Goal: Information Seeking & Learning: Learn about a topic

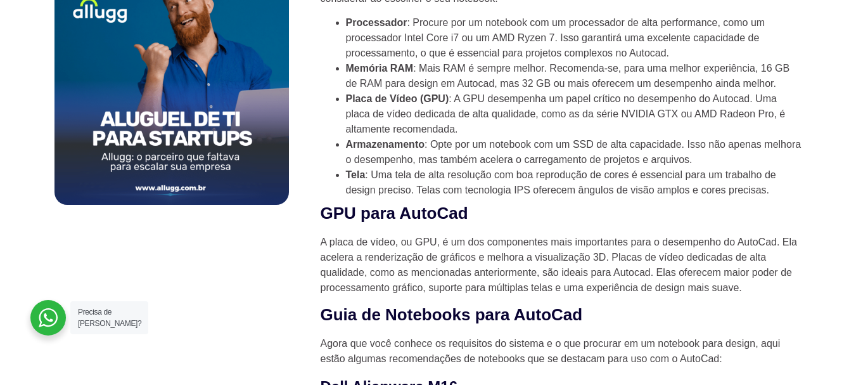
scroll to position [743, 0]
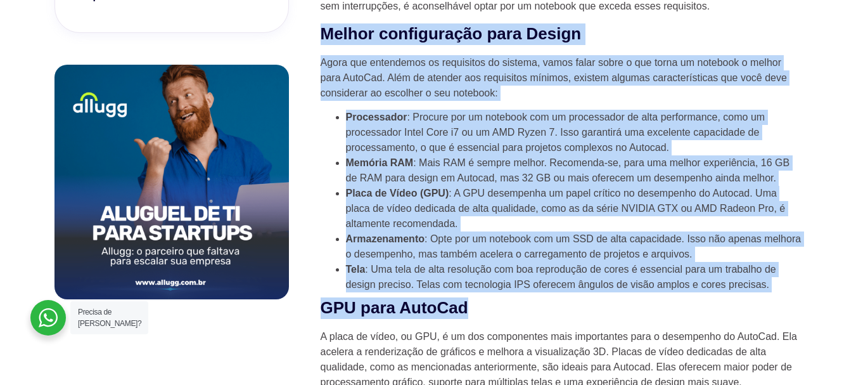
drag, startPoint x: 321, startPoint y: 27, endPoint x: 565, endPoint y: 302, distance: 368.0
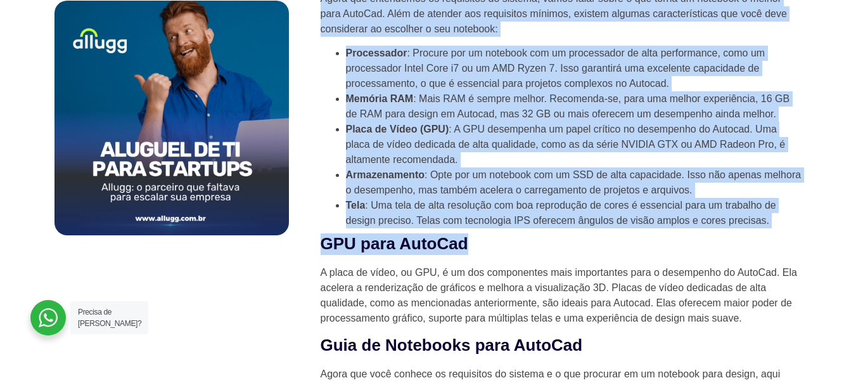
scroll to position [849, 0]
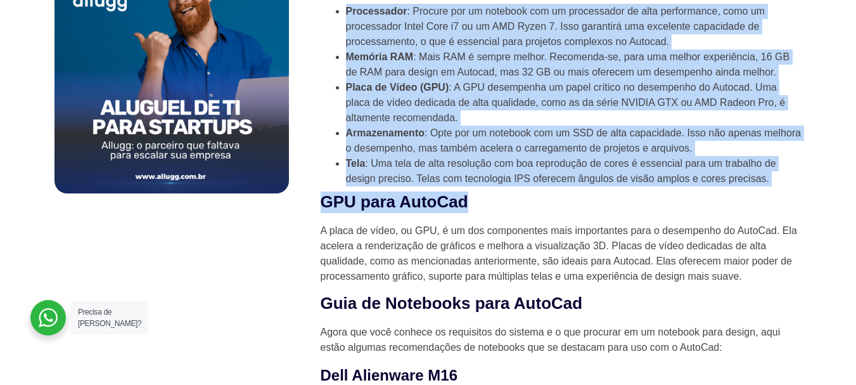
click at [530, 205] on h2 "GPU para AutoCad" at bounding box center [562, 202] width 482 height 22
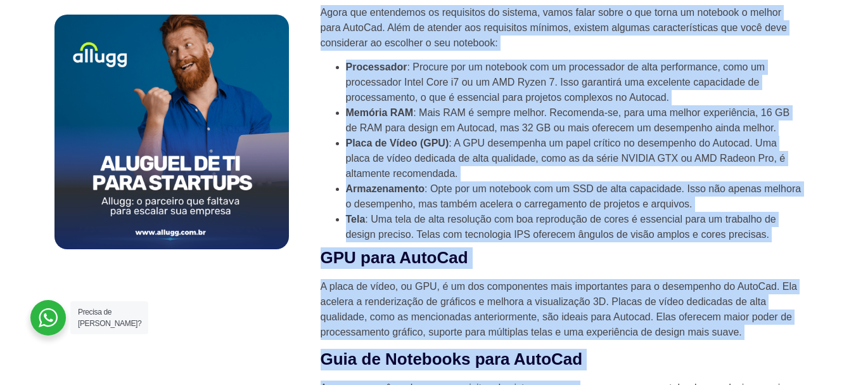
scroll to position [843, 0]
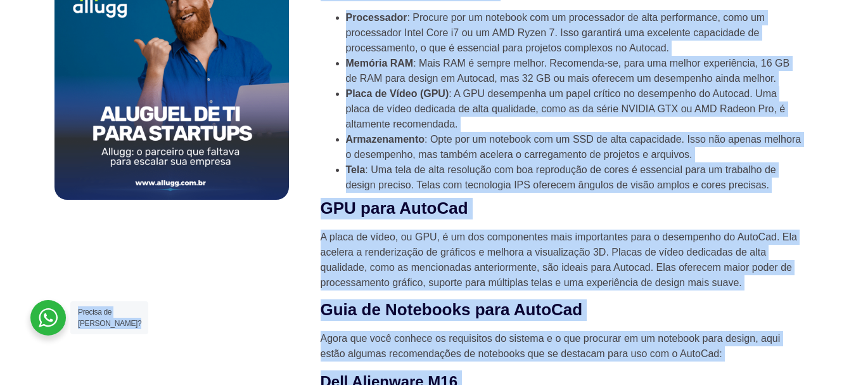
drag, startPoint x: 319, startPoint y: 34, endPoint x: 632, endPoint y: 330, distance: 431.2
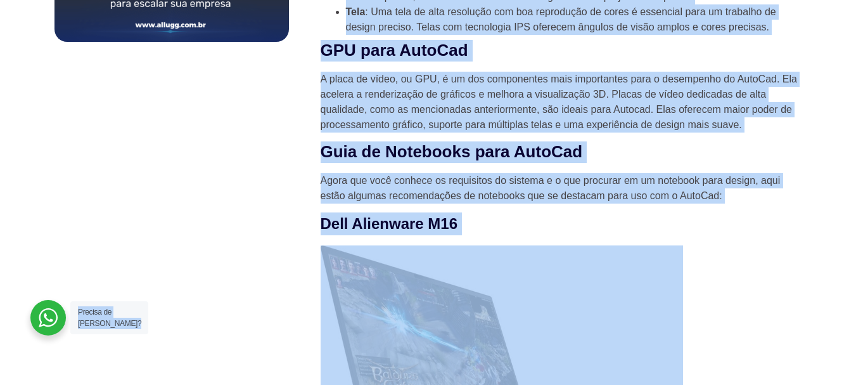
scroll to position [1160, 0]
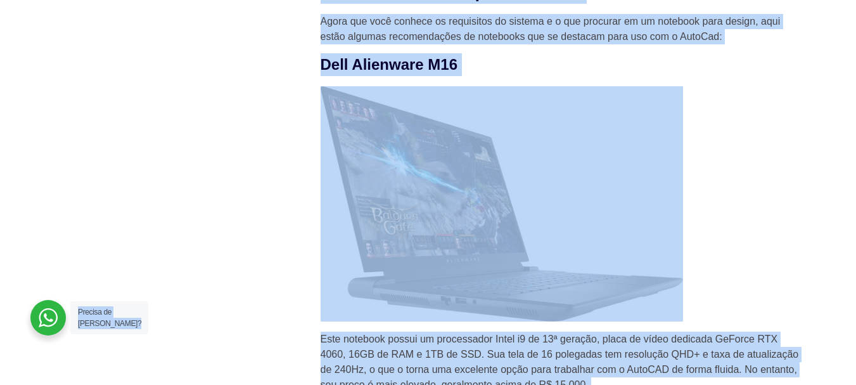
click at [572, 137] on img at bounding box center [502, 203] width 362 height 234
drag, startPoint x: 769, startPoint y: 81, endPoint x: 757, endPoint y: 89, distance: 14.6
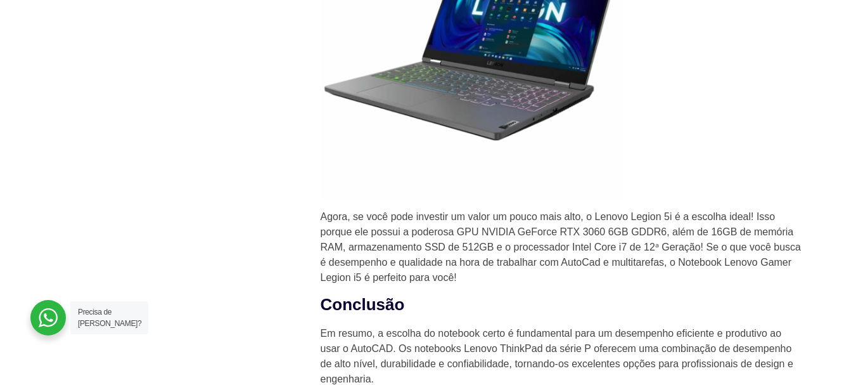
scroll to position [3734, 0]
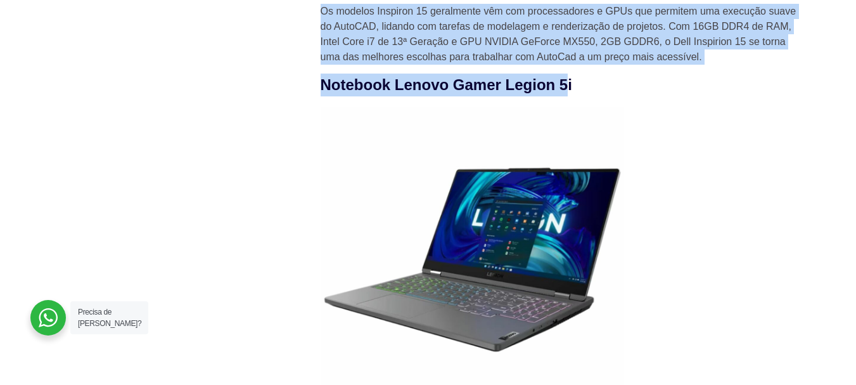
drag, startPoint x: 569, startPoint y: 89, endPoint x: 291, endPoint y: 101, distance: 278.4
click at [377, 126] on img at bounding box center [473, 258] width 304 height 304
drag, startPoint x: 319, startPoint y: 76, endPoint x: 313, endPoint y: 88, distance: 13.6
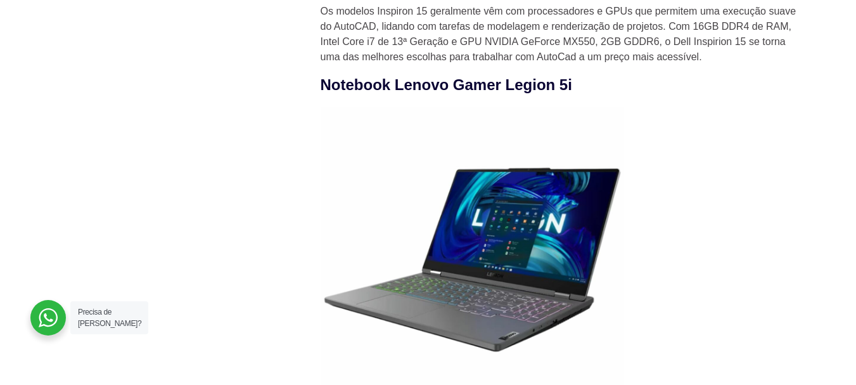
click at [321, 89] on h3 "Notebook Lenovo Gamer Legion 5i" at bounding box center [562, 85] width 482 height 23
click at [323, 85] on h3 "Notebook Lenovo Gamer Legion 5i" at bounding box center [562, 85] width 482 height 23
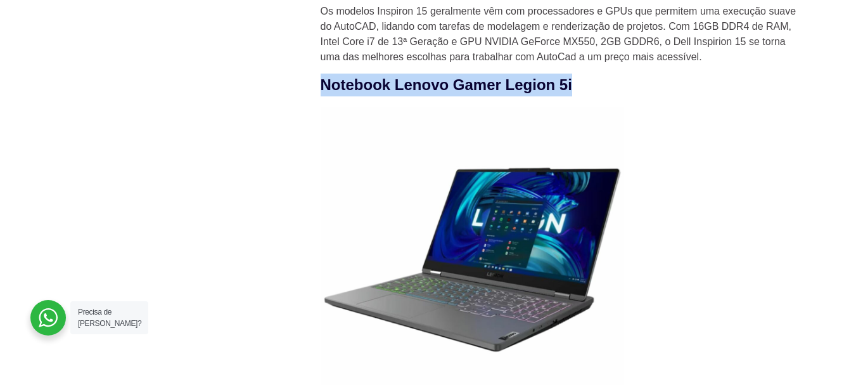
drag, startPoint x: 323, startPoint y: 82, endPoint x: 576, endPoint y: 84, distance: 253.5
click at [576, 84] on h3 "Notebook Lenovo Gamer Legion 5i" at bounding box center [562, 85] width 482 height 23
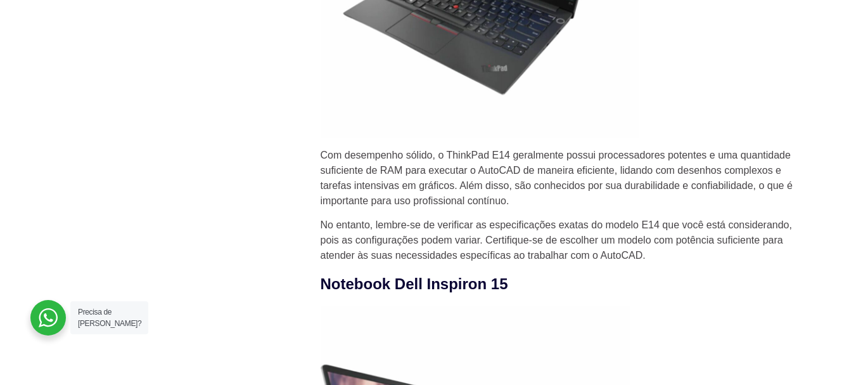
scroll to position [3100, 0]
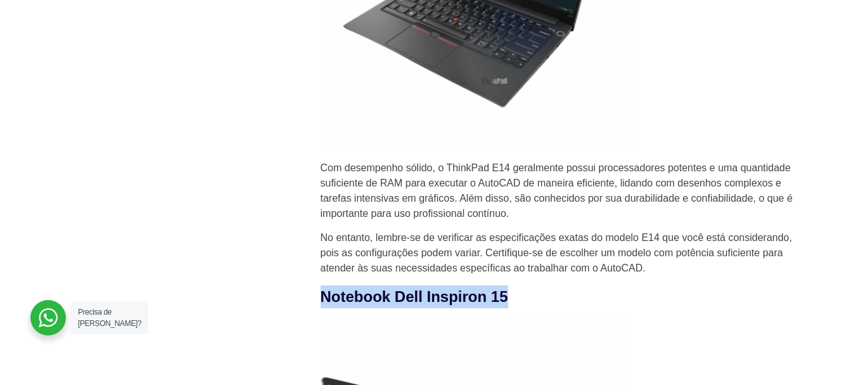
drag, startPoint x: 328, startPoint y: 303, endPoint x: 506, endPoint y: 310, distance: 178.2
click at [506, 308] on h3 "Notebook Dell Inspiron 15" at bounding box center [562, 296] width 482 height 23
drag, startPoint x: 322, startPoint y: 301, endPoint x: 509, endPoint y: 306, distance: 187.6
click at [509, 306] on h3 "Notebook Dell Inspiron 15" at bounding box center [562, 296] width 482 height 23
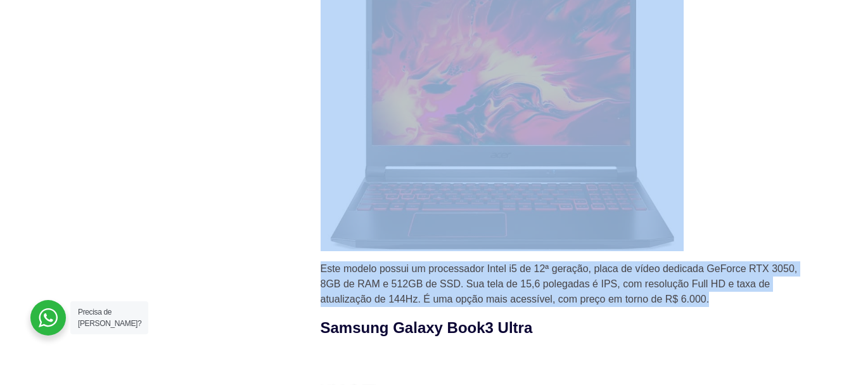
scroll to position [1516, 0]
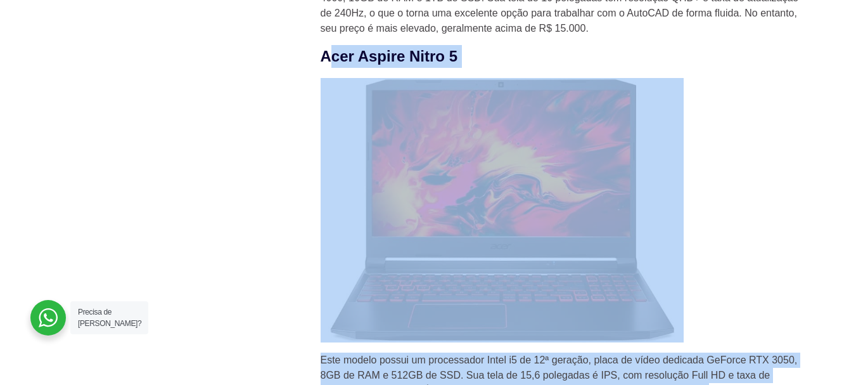
drag, startPoint x: 323, startPoint y: 213, endPoint x: 334, endPoint y: 58, distance: 155.0
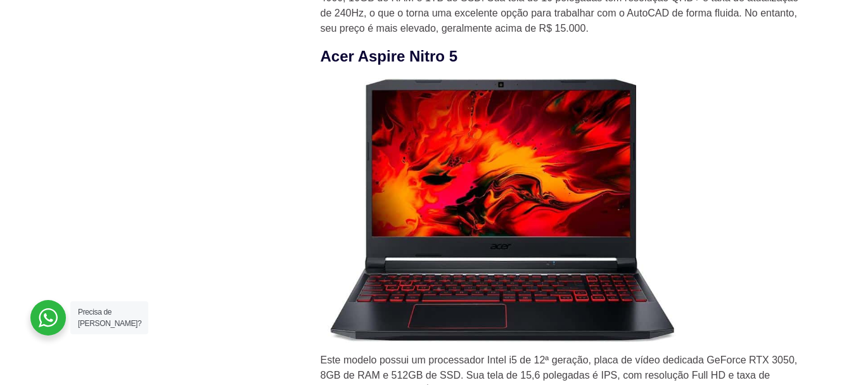
drag, startPoint x: 324, startPoint y: 54, endPoint x: 441, endPoint y: 68, distance: 118.1
click at [441, 68] on h3 "Acer Aspire Nitro 5" at bounding box center [562, 56] width 482 height 23
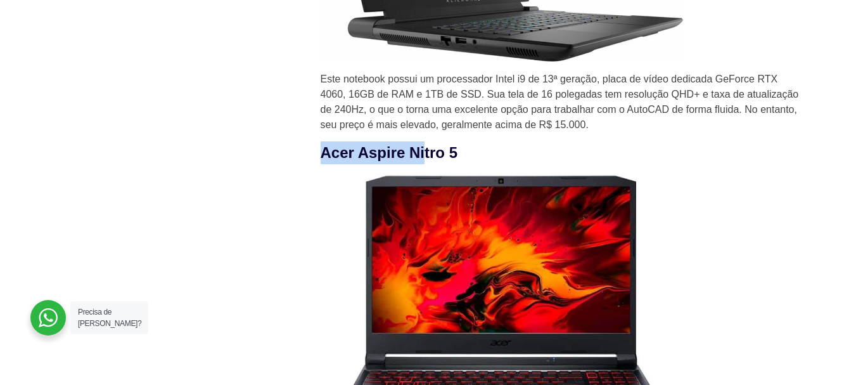
scroll to position [1305, 0]
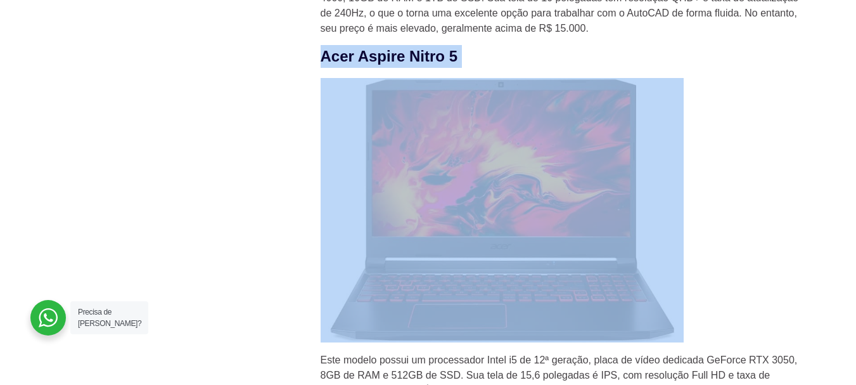
scroll to position [1622, 0]
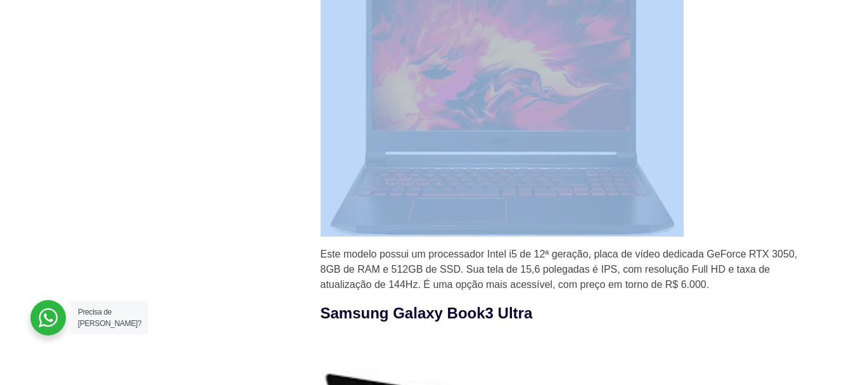
drag, startPoint x: 324, startPoint y: 272, endPoint x: 719, endPoint y: 131, distance: 419.5
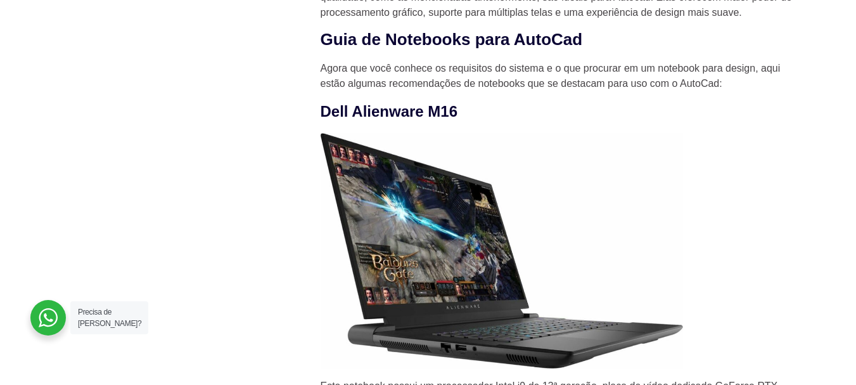
scroll to position [988, 0]
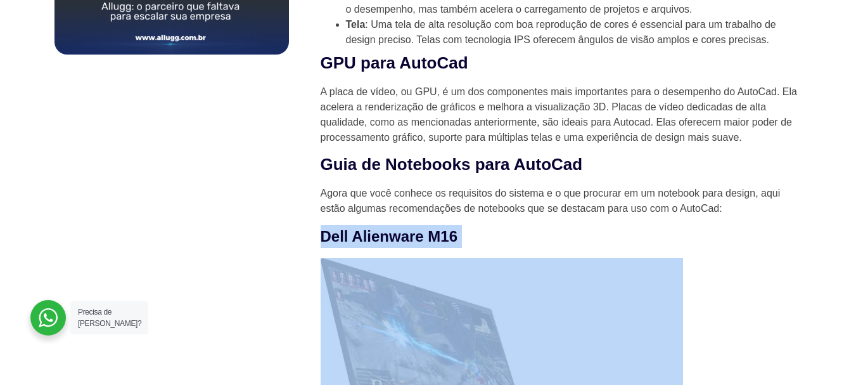
drag, startPoint x: 324, startPoint y: 235, endPoint x: 484, endPoint y: 252, distance: 161.2
